Goal: Task Accomplishment & Management: Use online tool/utility

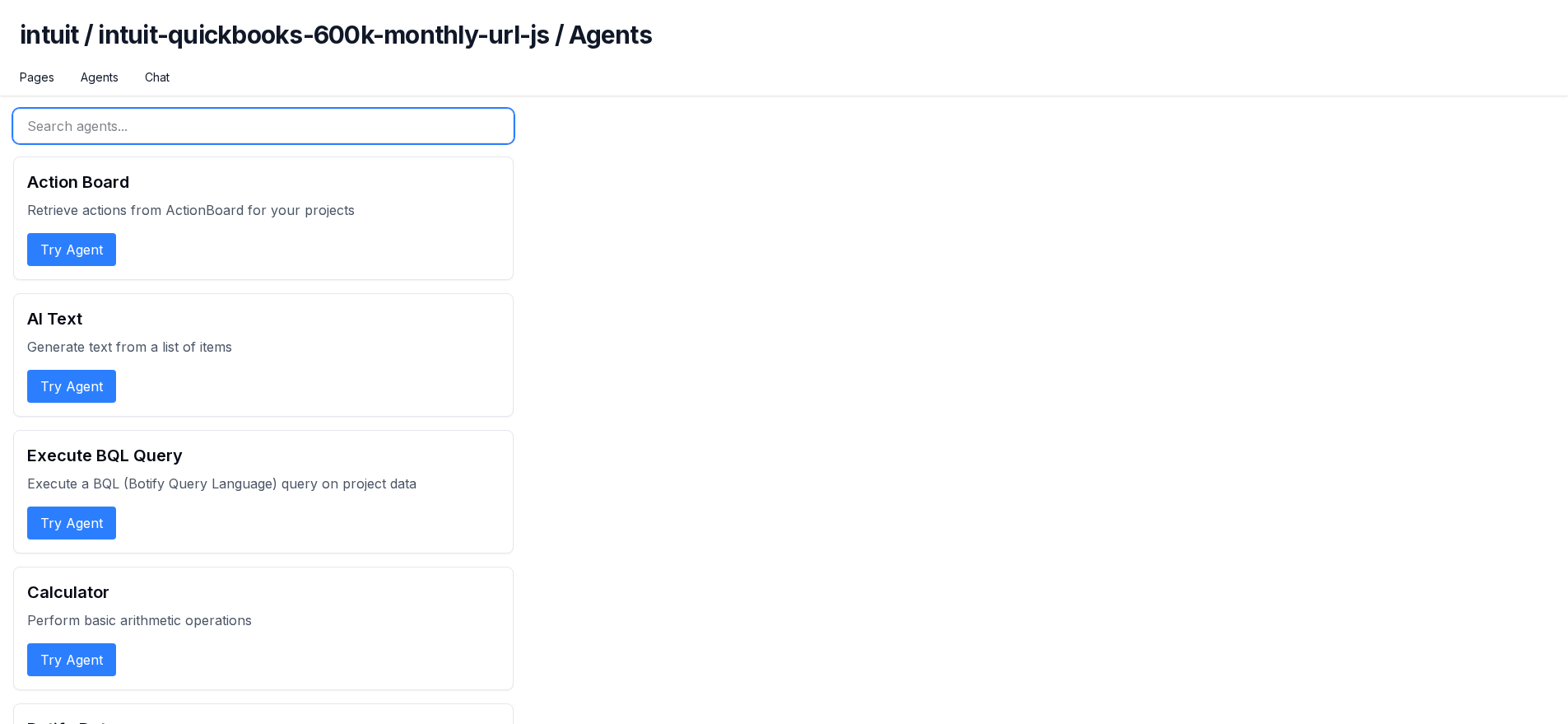
click at [205, 119] on input "text" at bounding box center [263, 125] width 501 height 35
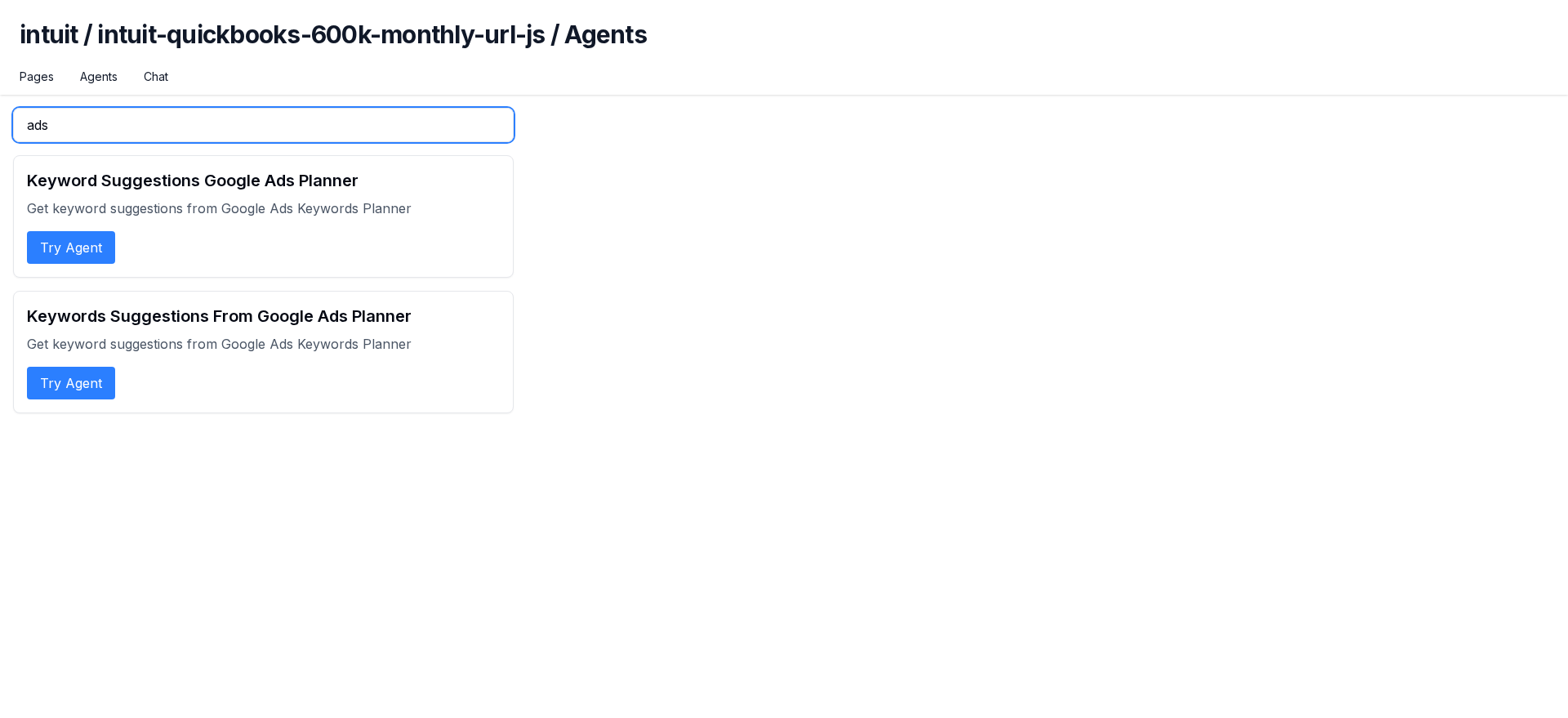
type input "ads"
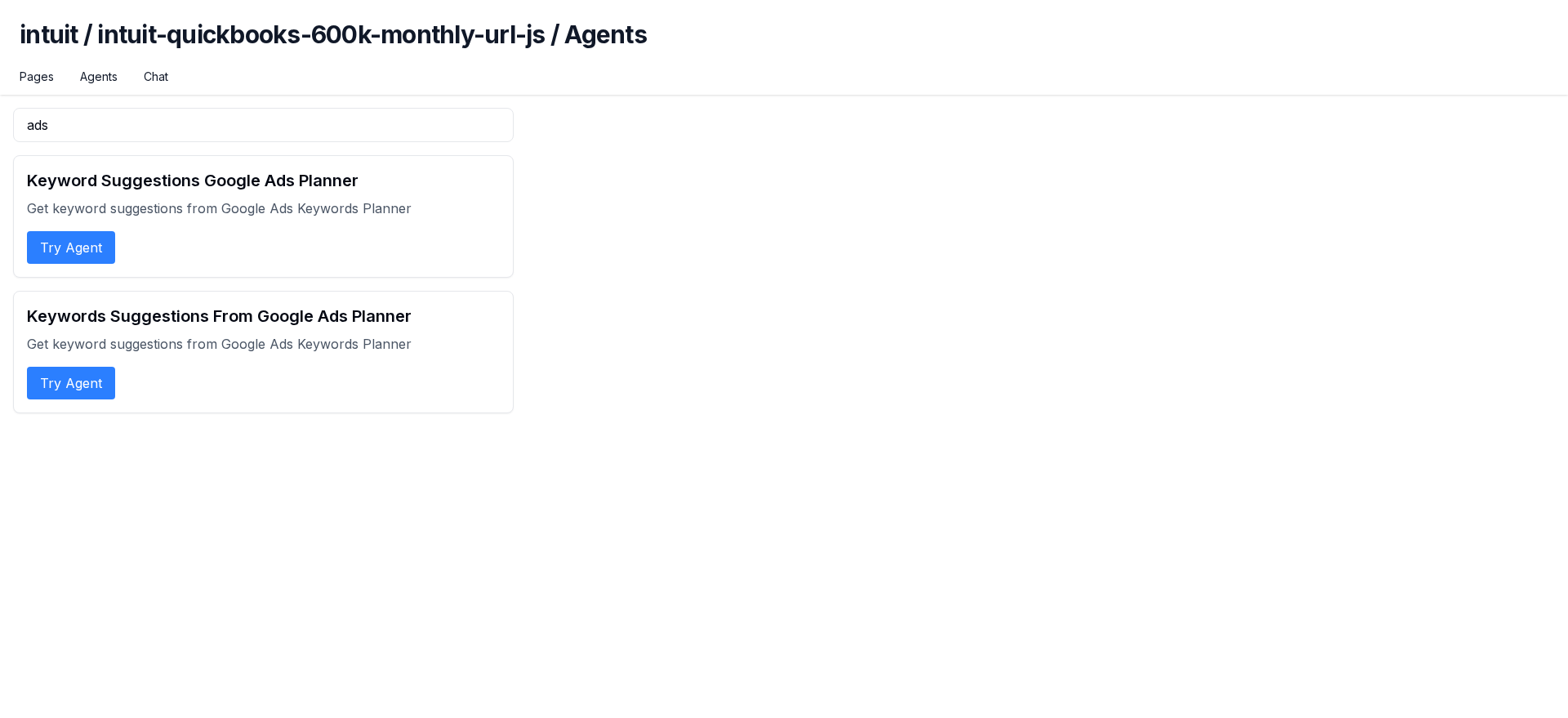
click at [73, 252] on button "Try Agent" at bounding box center [71, 247] width 89 height 33
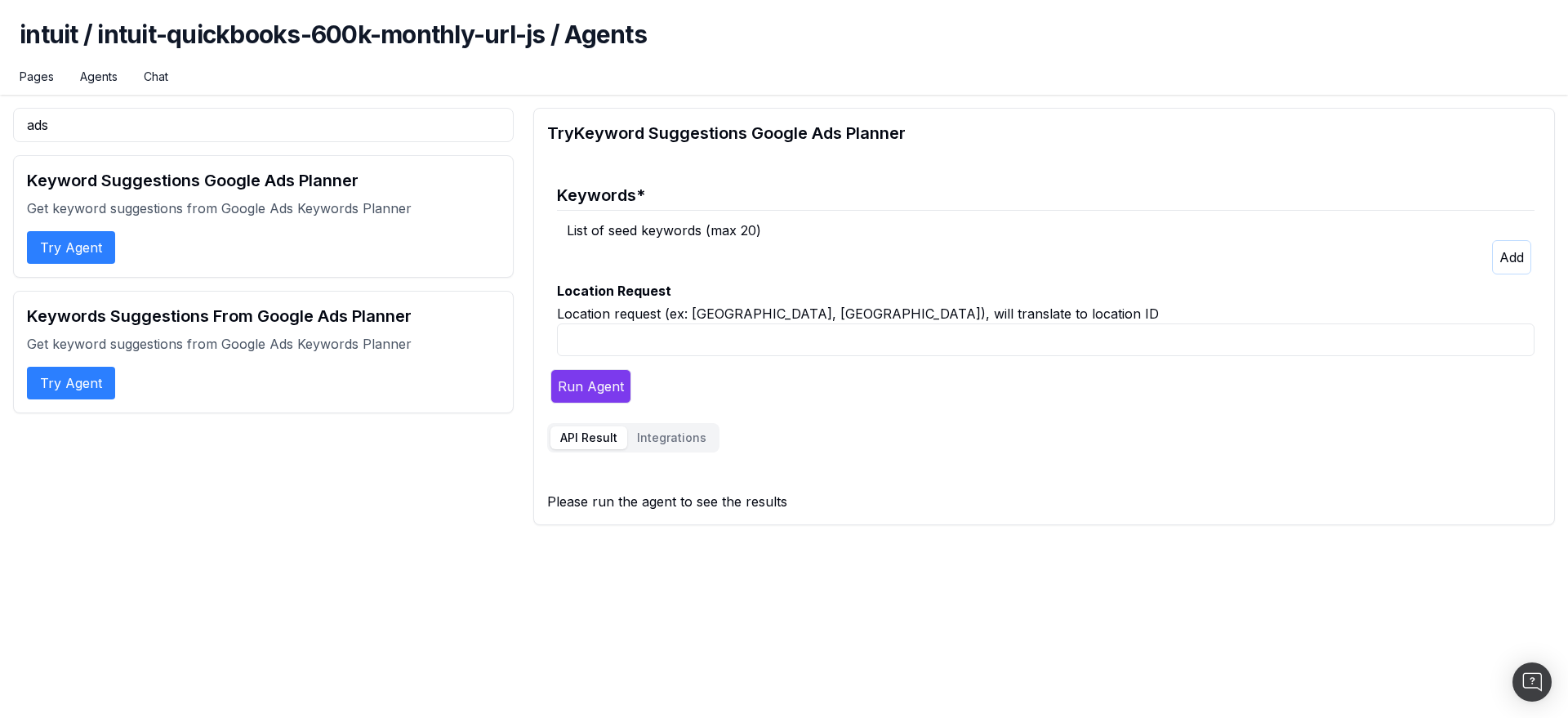
click at [638, 351] on input "Location Request" at bounding box center [1045, 339] width 978 height 33
type input "[GEOGRAPHIC_DATA], [GEOGRAPHIC_DATA]"
click at [1517, 255] on icon "button" at bounding box center [1510, 257] width 24 height 17
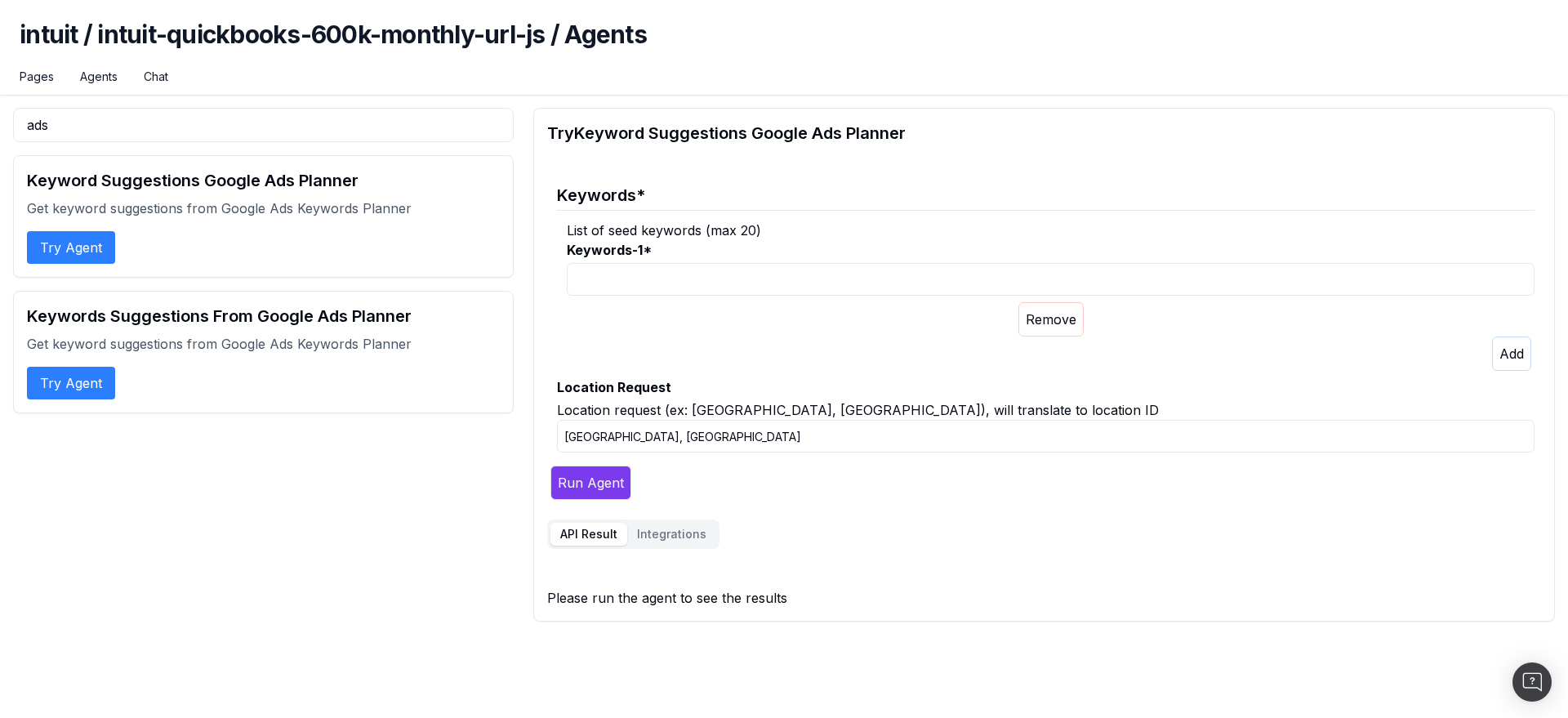
click at [810, 277] on input "Keywords-1 *" at bounding box center [1050, 279] width 968 height 33
click at [599, 486] on button "Run Agent" at bounding box center [590, 482] width 81 height 34
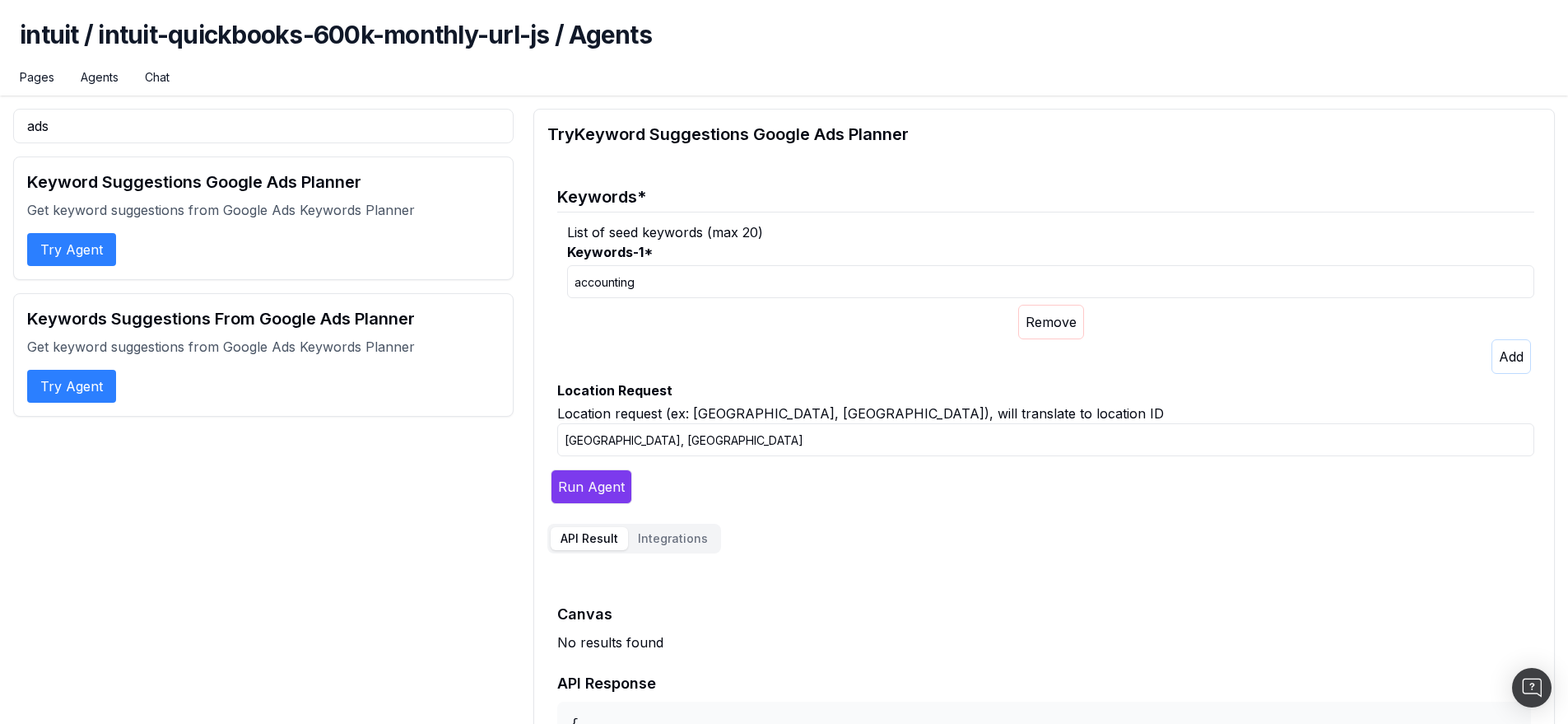
click at [650, 289] on input "accounting" at bounding box center [1050, 281] width 967 height 33
paste input "hotels in [GEOGRAPHIC_DATA]"
type input "hotels in [GEOGRAPHIC_DATA]"
click at [635, 442] on input "[GEOGRAPHIC_DATA], [GEOGRAPHIC_DATA]" at bounding box center [1045, 439] width 977 height 33
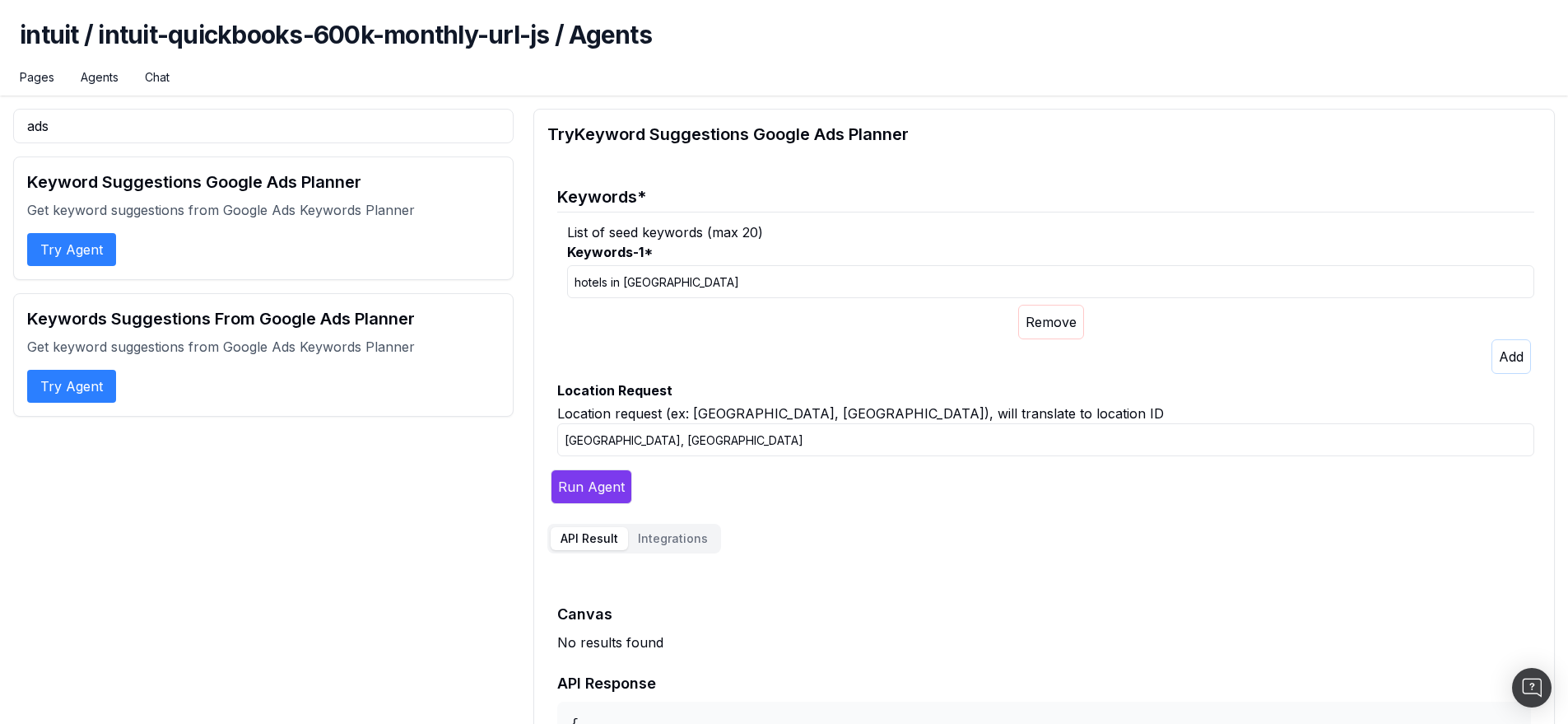
click at [635, 442] on input "[GEOGRAPHIC_DATA], [GEOGRAPHIC_DATA]" at bounding box center [1045, 439] width 977 height 33
type input "[GEOGRAPHIC_DATA], [GEOGRAPHIC_DATA]"
click at [602, 478] on button "Run Agent" at bounding box center [591, 486] width 82 height 35
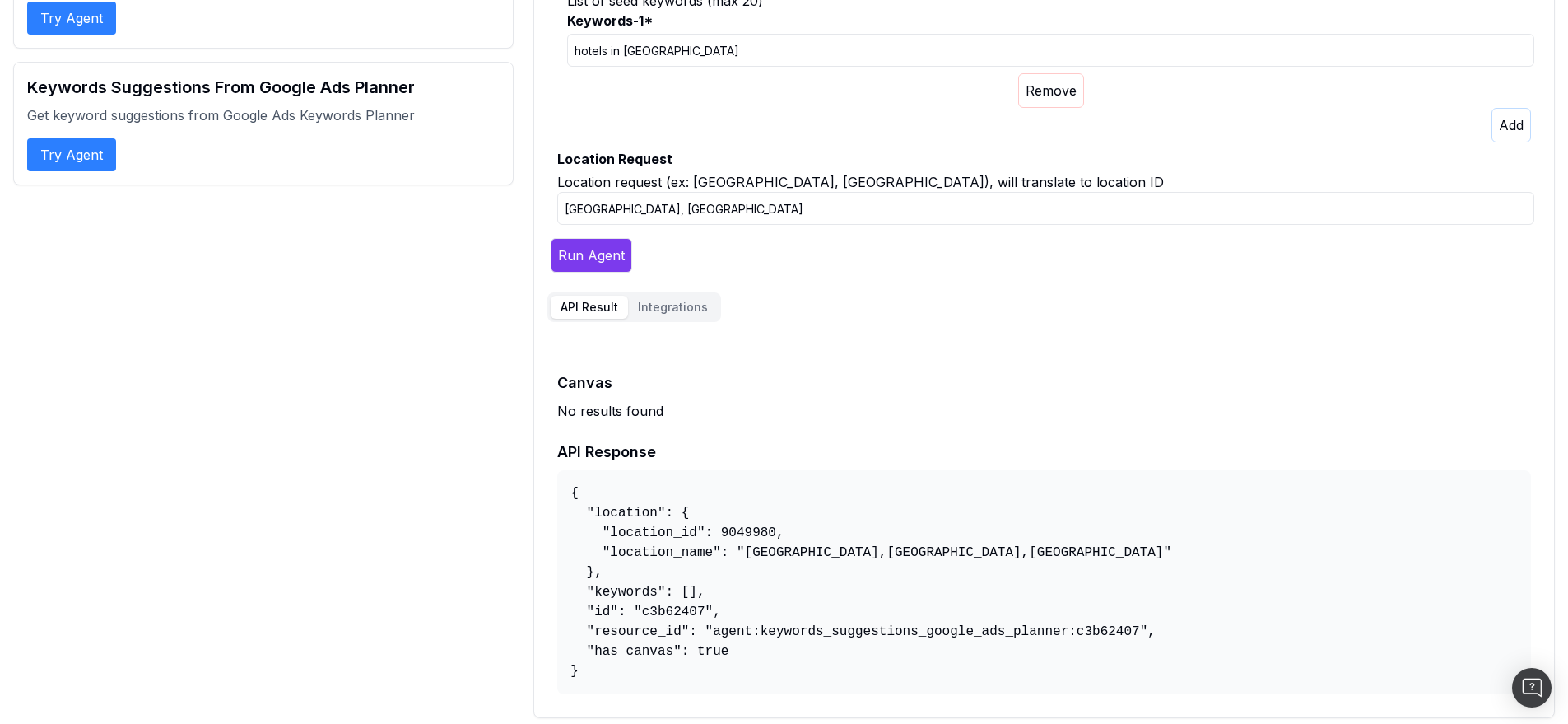
scroll to position [239, 0]
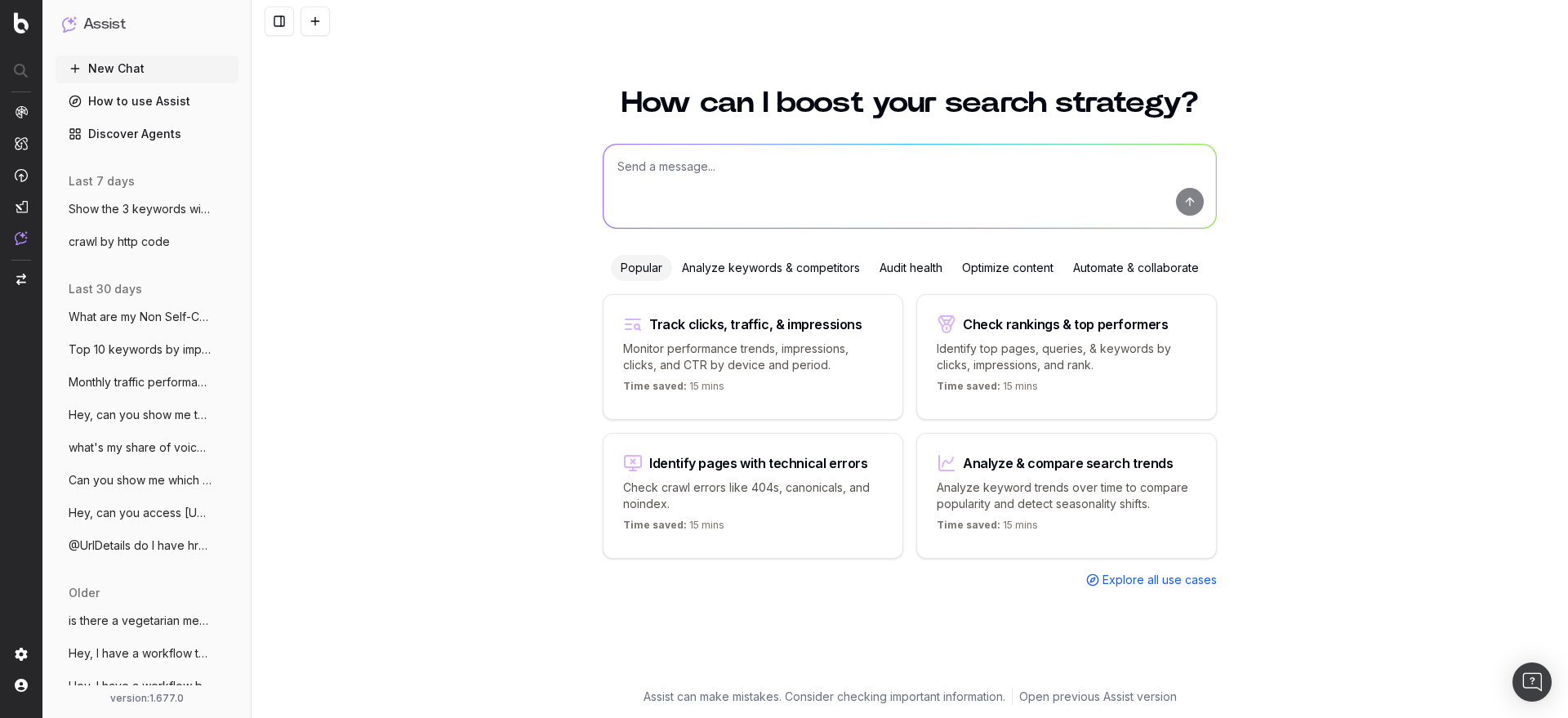
click at [814, 181] on textarea at bounding box center [909, 186] width 612 height 83
click at [798, 173] on textarea at bounding box center [909, 186] width 612 height 83
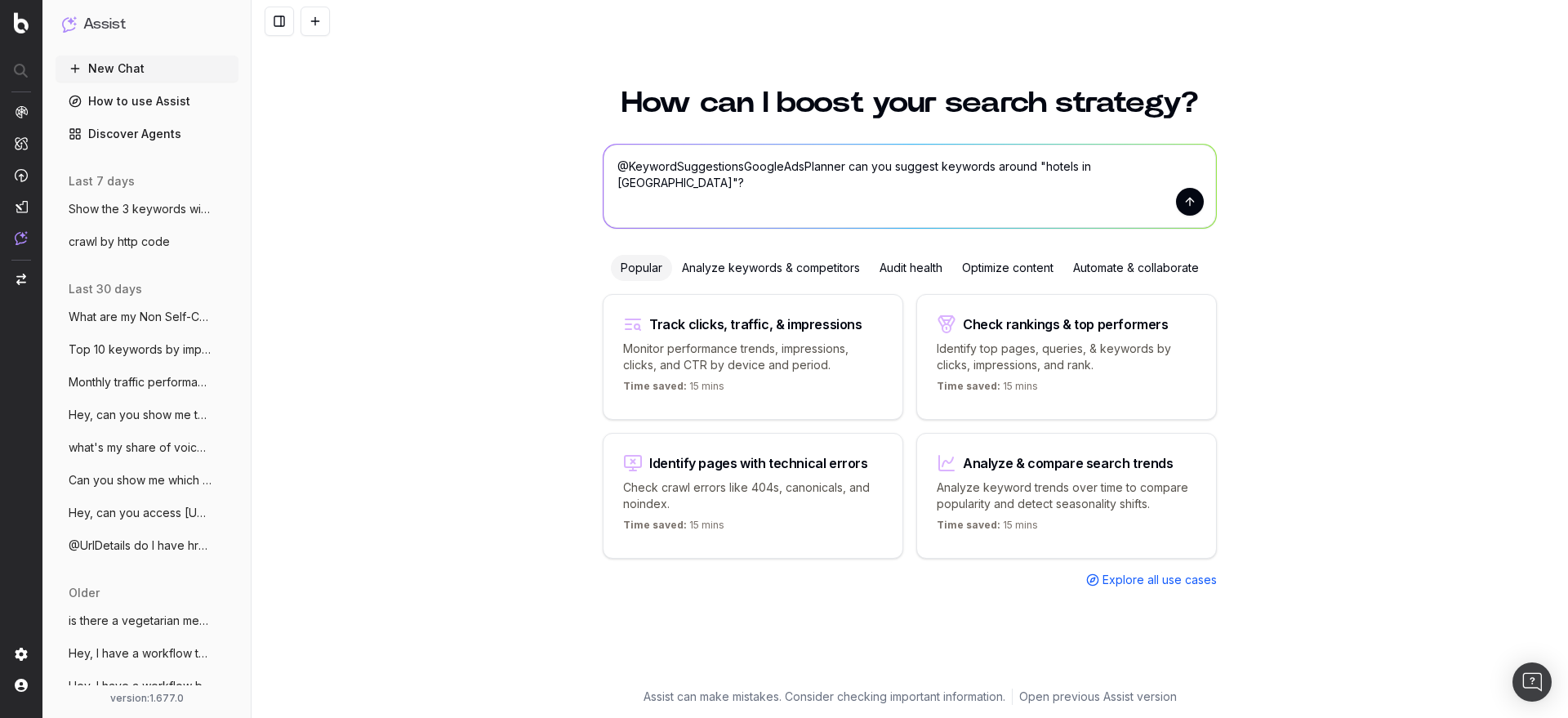
type textarea "@KeywordSuggestionsGoogleAdsPlanner can you suggest keywords around "hotels in …"
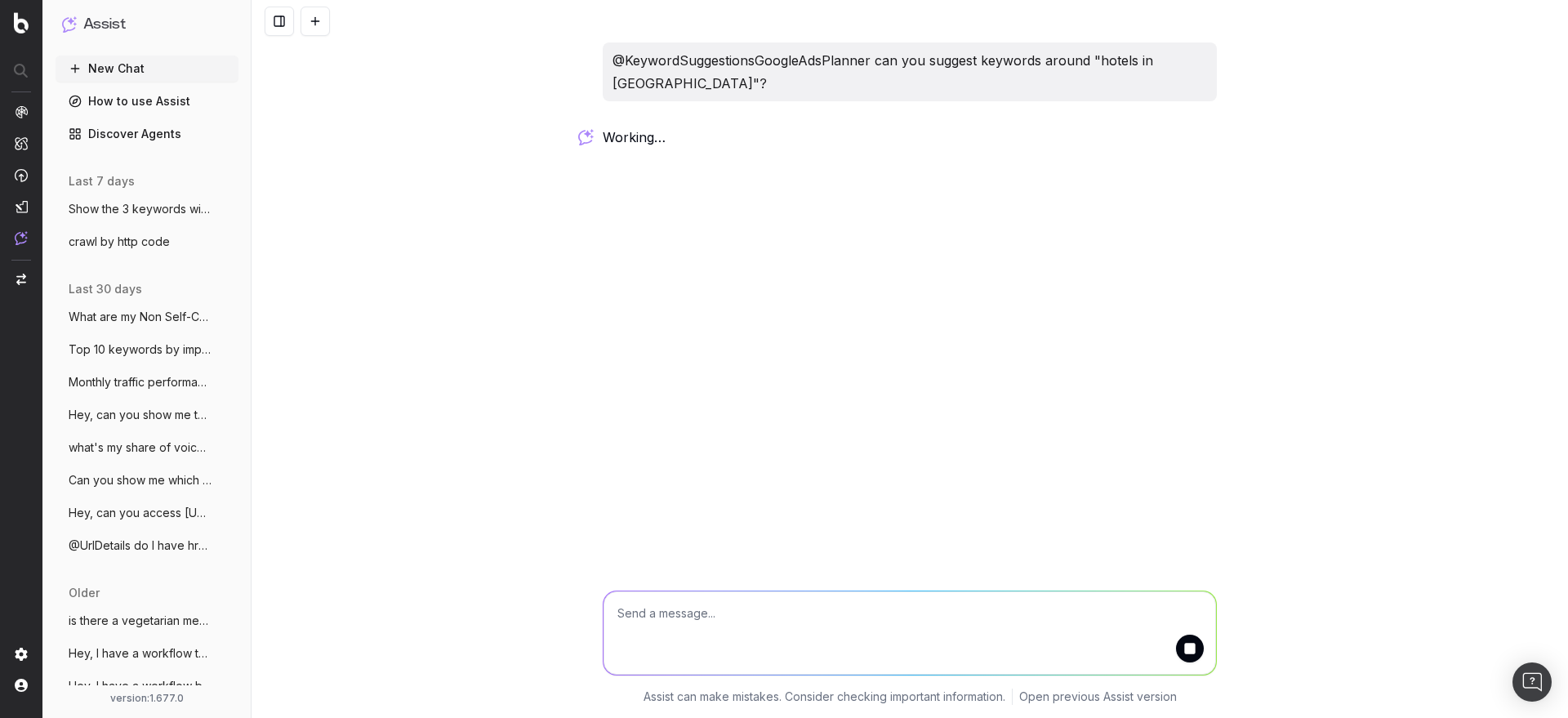
click at [1349, 88] on div "@KeywordSuggestionsGoogleAdsPlanner can you suggest keywords around "hotels in …" at bounding box center [909, 359] width 1316 height 718
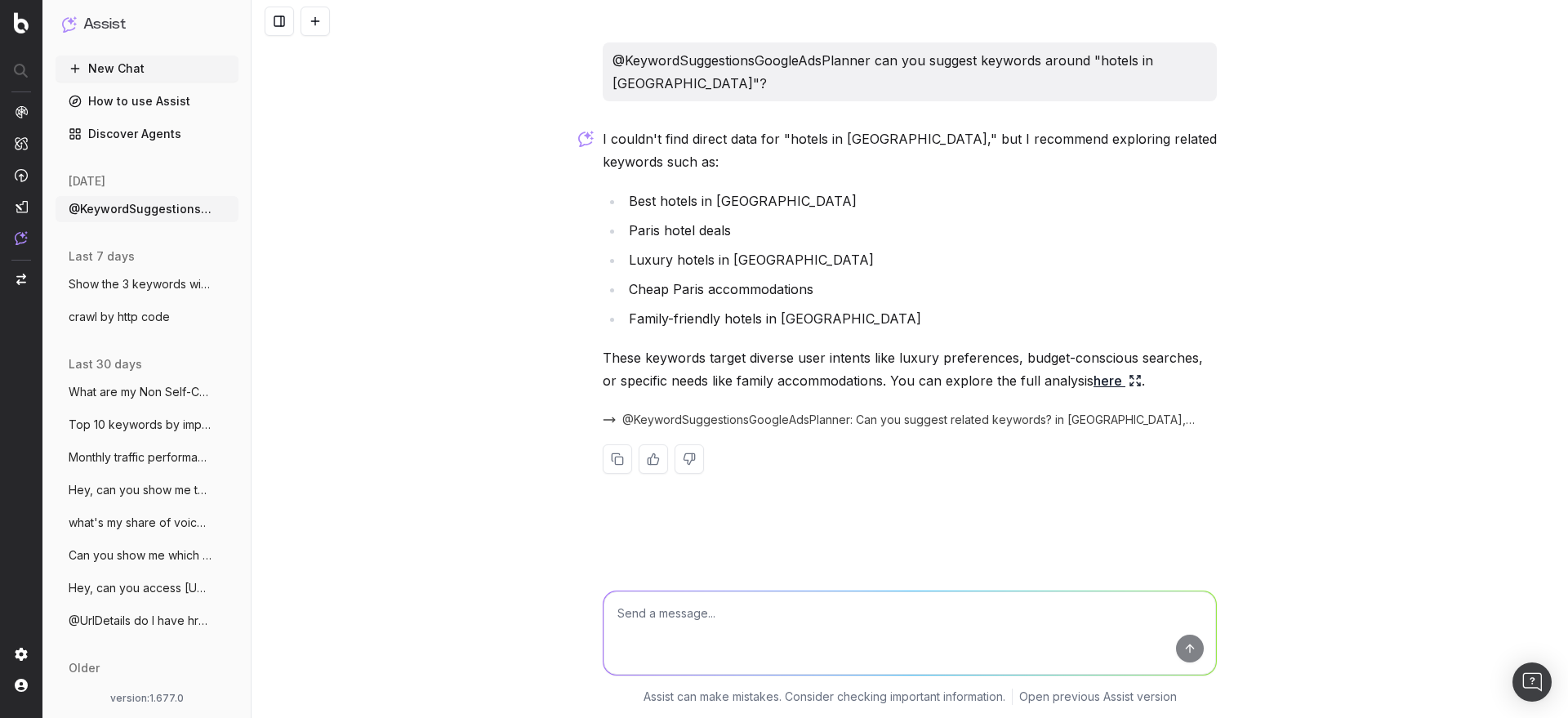
click at [783, 412] on span "@KeywordSuggestionsGoogleAdsPlanner: Can you suggest related keywords? in [GEOG…" at bounding box center [909, 420] width 574 height 17
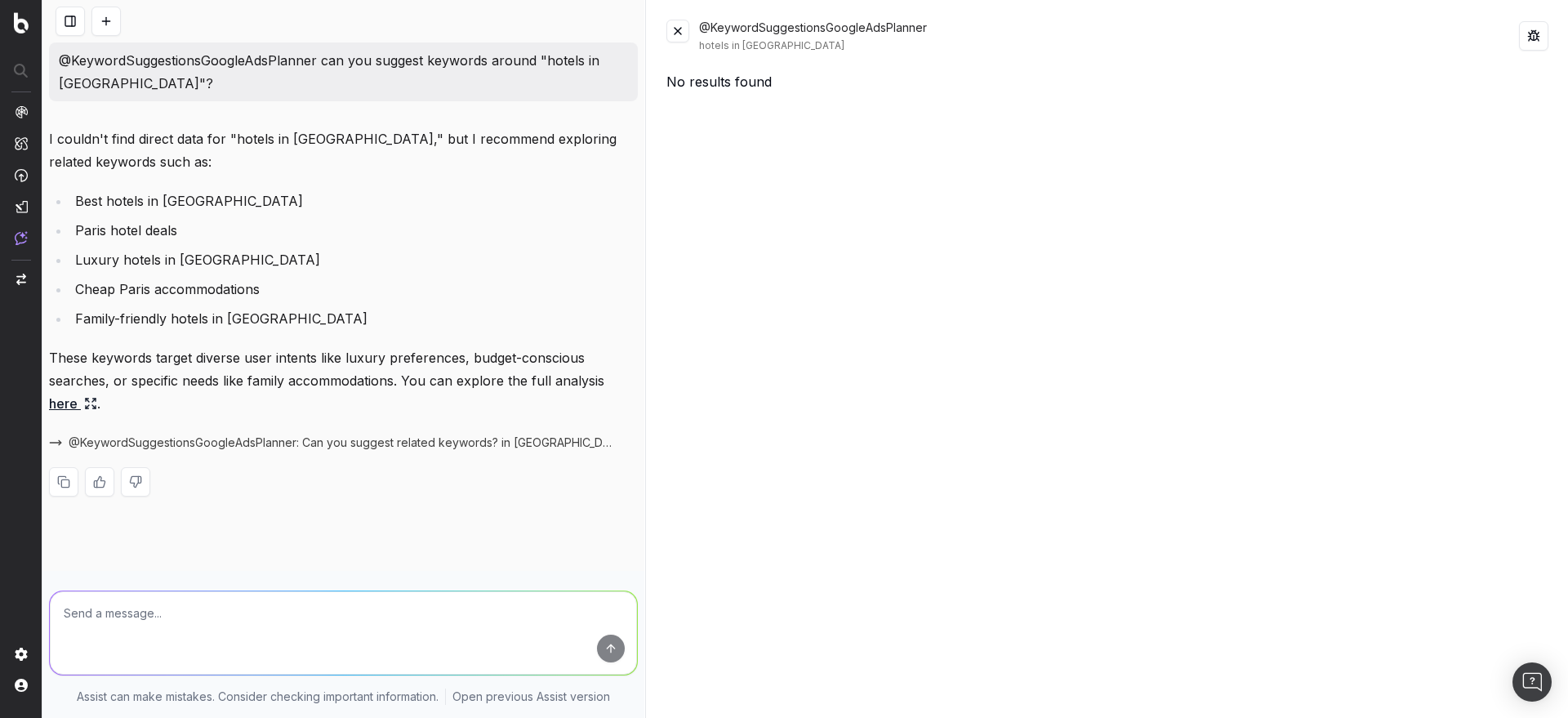
click at [1537, 37] on button at bounding box center [1533, 35] width 29 height 29
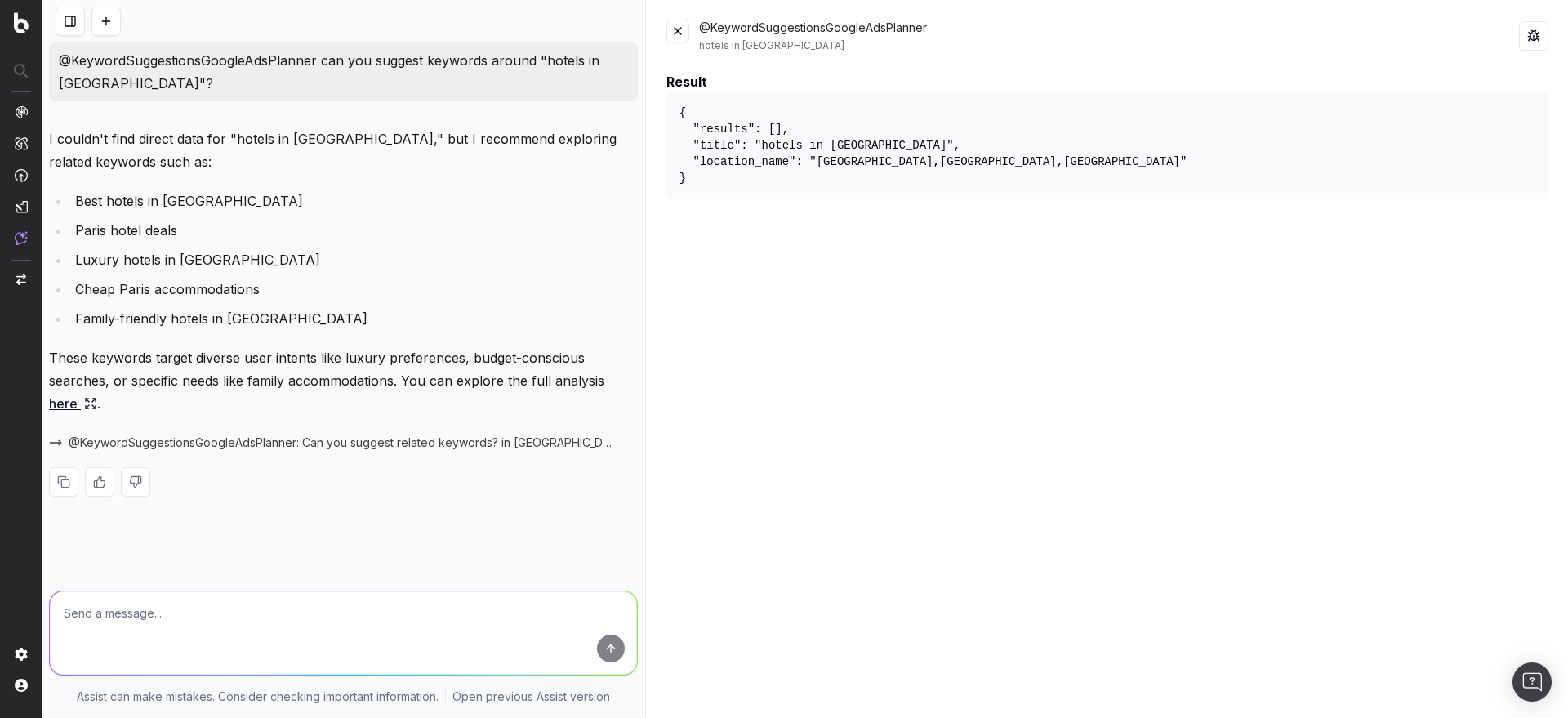
click at [836, 166] on pre "{ "results": [], "title": "hotels in [GEOGRAPHIC_DATA]", "location_name": "[GEO…" at bounding box center [1107, 145] width 882 height 108
copy pre "Parmain"
click at [818, 305] on div "Result { "results": [], "title": "hotels in [GEOGRAPHIC_DATA]", "location_name"…" at bounding box center [1107, 385] width 882 height 626
drag, startPoint x: 766, startPoint y: 145, endPoint x: 862, endPoint y: 141, distance: 96.1
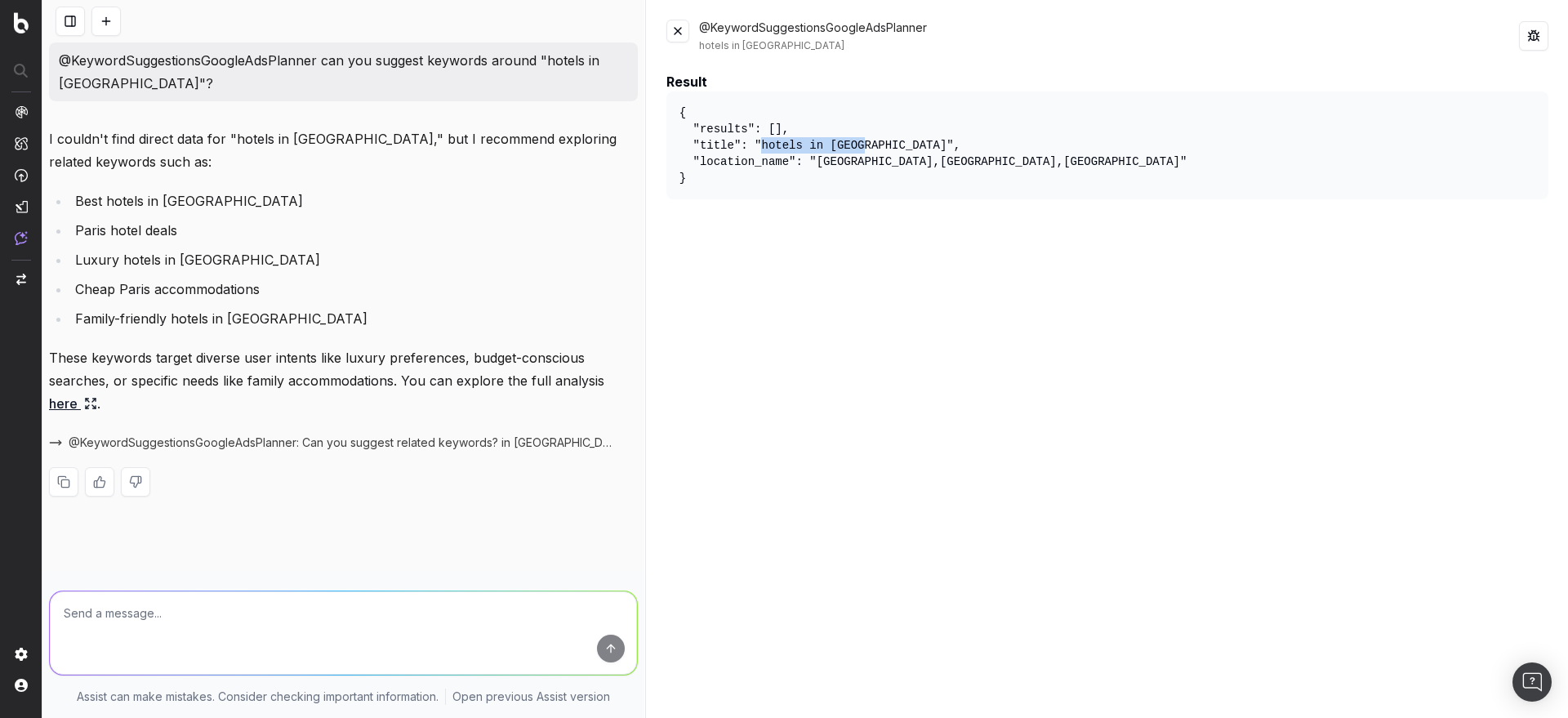
click at [862, 141] on pre "{ "results": [], "title": "hotels in [GEOGRAPHIC_DATA]", "location_name": "[GEO…" at bounding box center [1107, 145] width 882 height 108
copy pre "hotels in [GEOGRAPHIC_DATA]"
